Goal: Navigation & Orientation: Find specific page/section

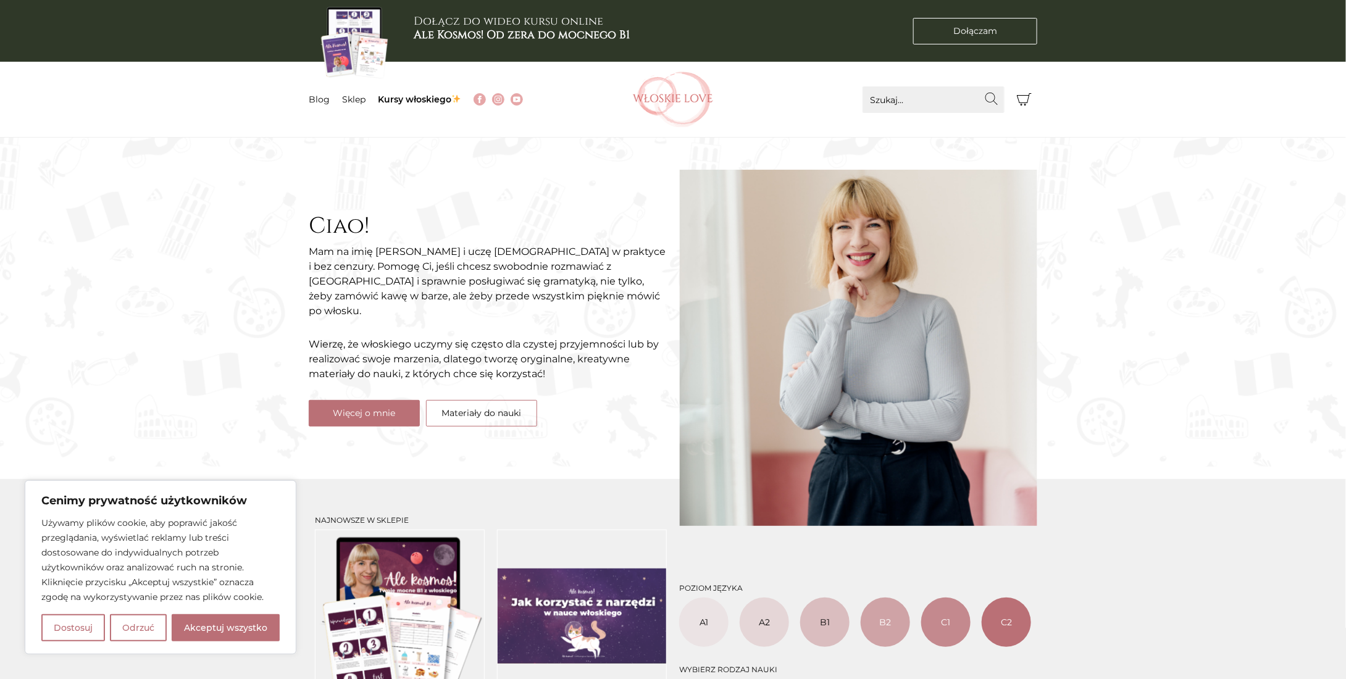
click at [208, 613] on div "Używamy plików cookie, aby poprawić jakość przeglądania, wyświetlać reklamy lub…" at bounding box center [160, 579] width 238 height 126
click at [206, 625] on button "Akceptuj wszystko" at bounding box center [226, 627] width 108 height 27
checkbox input "true"
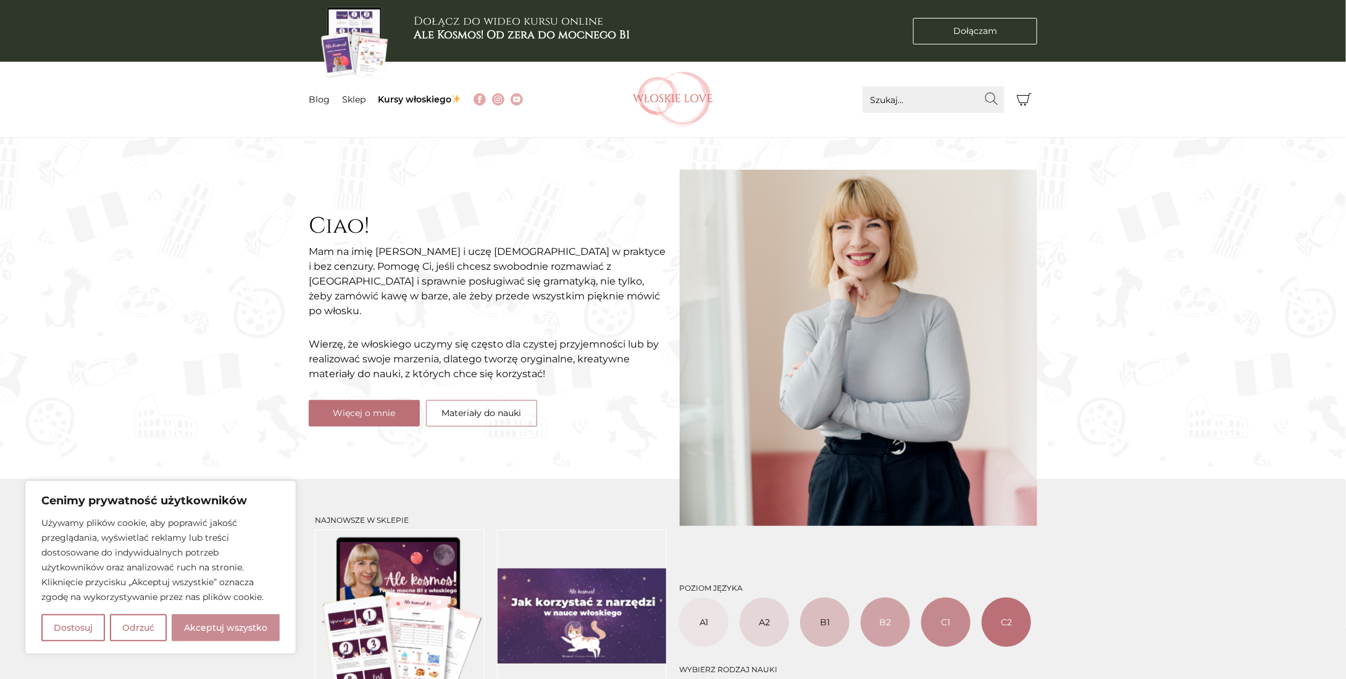
checkbox input "true"
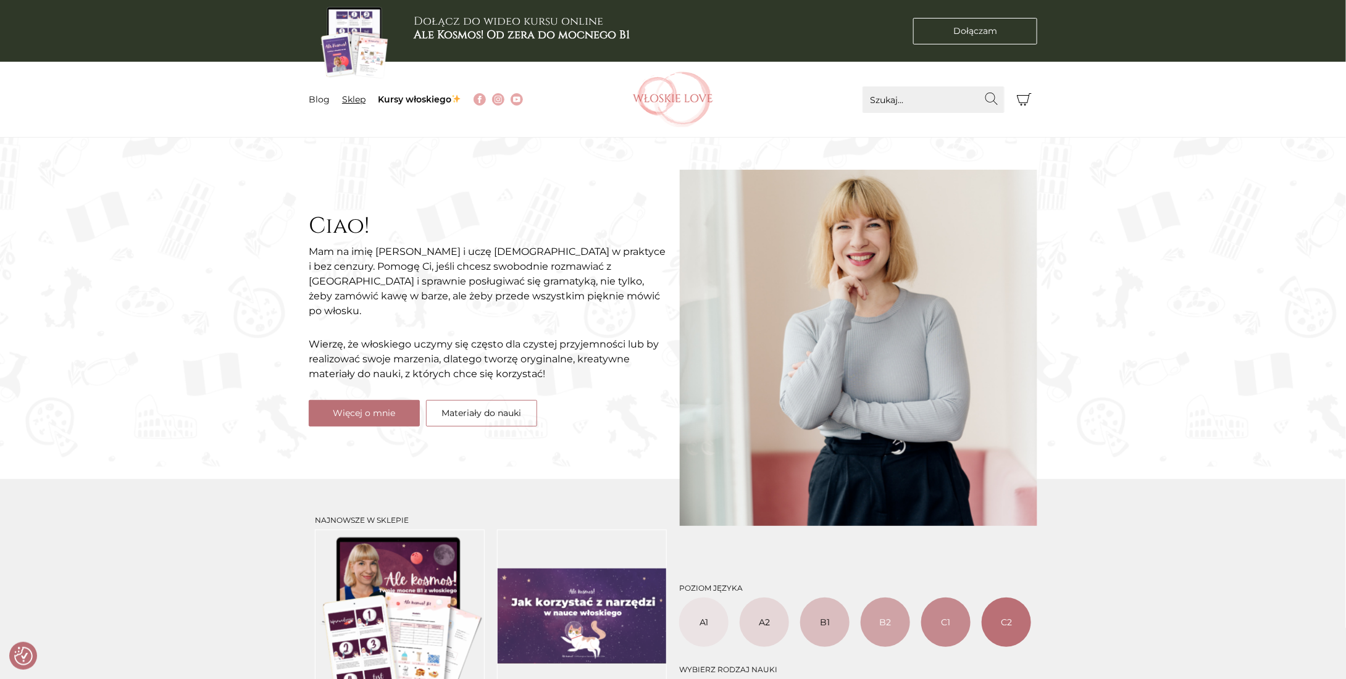
click at [354, 96] on link "Sklep" at bounding box center [353, 99] width 23 height 11
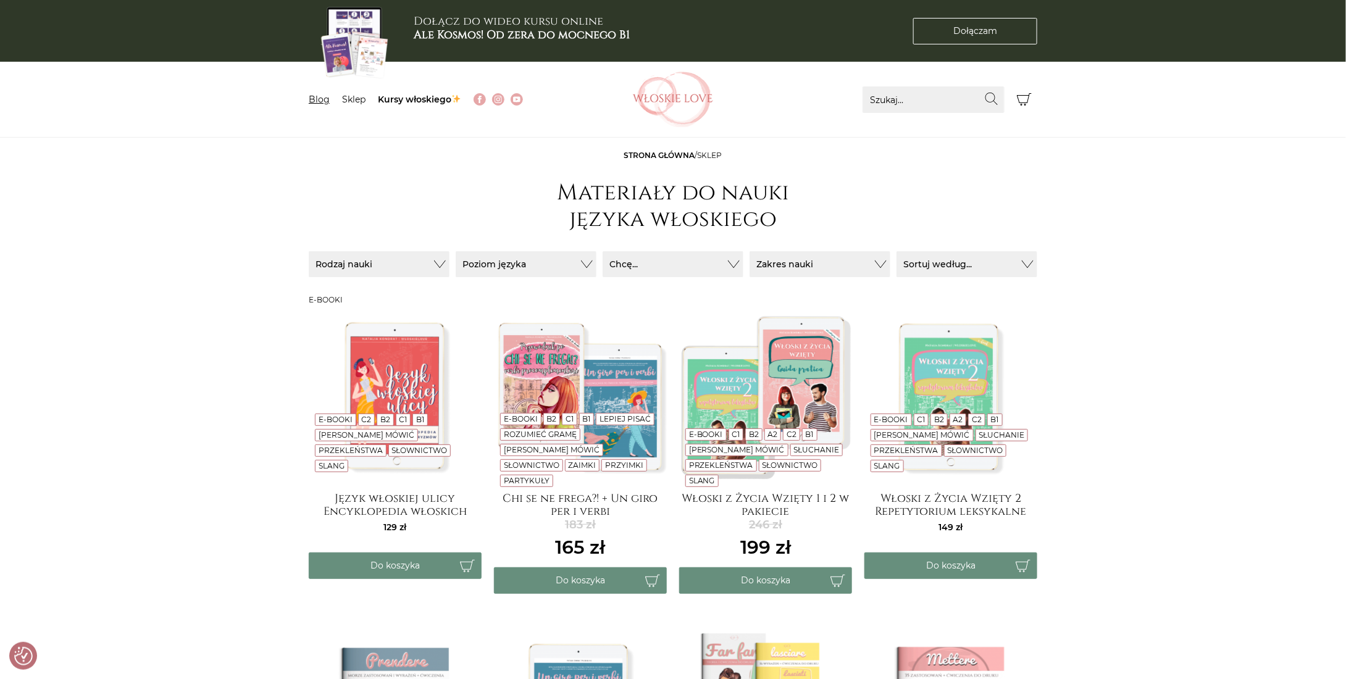
click at [325, 99] on link "Blog" at bounding box center [319, 99] width 21 height 11
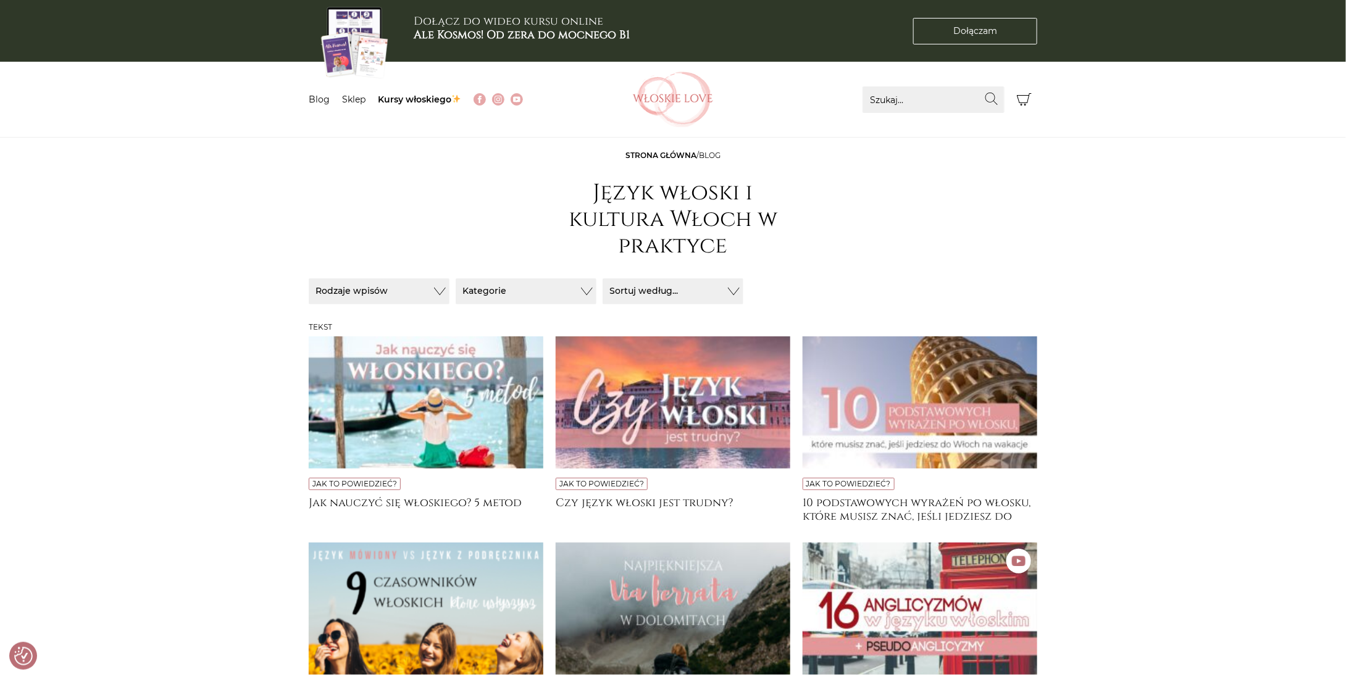
click at [706, 105] on img at bounding box center [673, 100] width 80 height 56
